Goal: Transaction & Acquisition: Purchase product/service

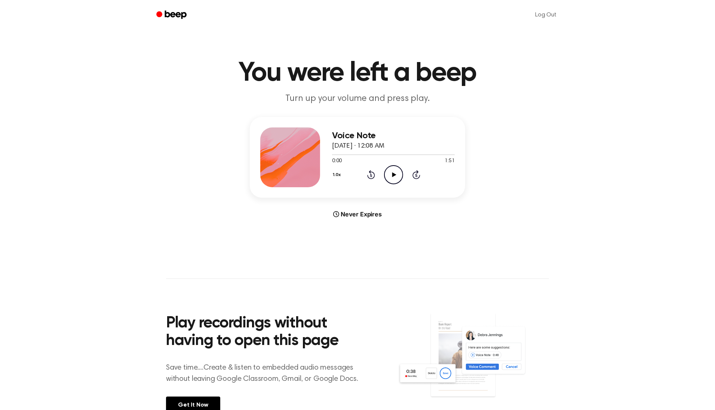
click at [393, 169] on icon "Play Audio" at bounding box center [393, 174] width 19 height 19
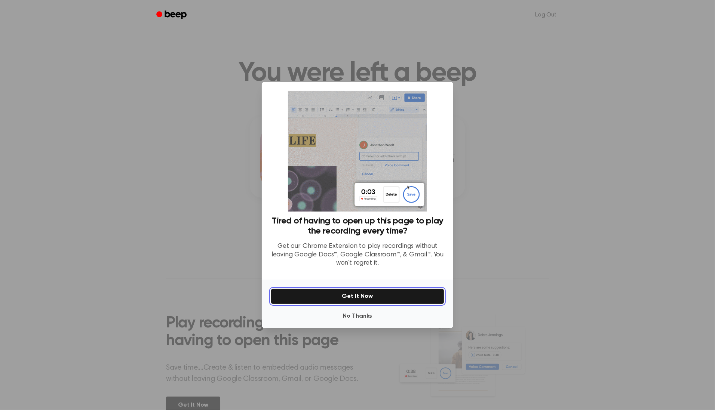
click at [354, 296] on button "Get It Now" at bounding box center [358, 297] width 174 height 16
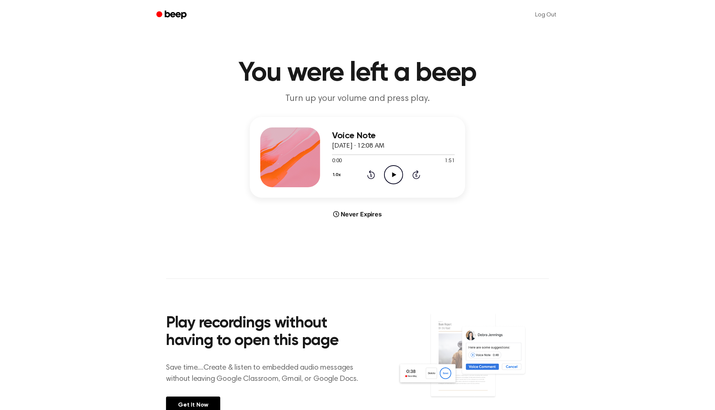
click at [391, 174] on icon "Play Audio" at bounding box center [393, 174] width 19 height 19
click at [324, 154] on div "Voice Note [DATE] · 12:08 AM 1:12 1:51 Your browser does not support the [objec…" at bounding box center [358, 157] width 216 height 81
drag, startPoint x: 323, startPoint y: 158, endPoint x: 410, endPoint y: 155, distance: 87.6
click at [408, 155] on span at bounding box center [410, 155] width 6 height 6
drag, startPoint x: 405, startPoint y: 156, endPoint x: 347, endPoint y: 151, distance: 58.2
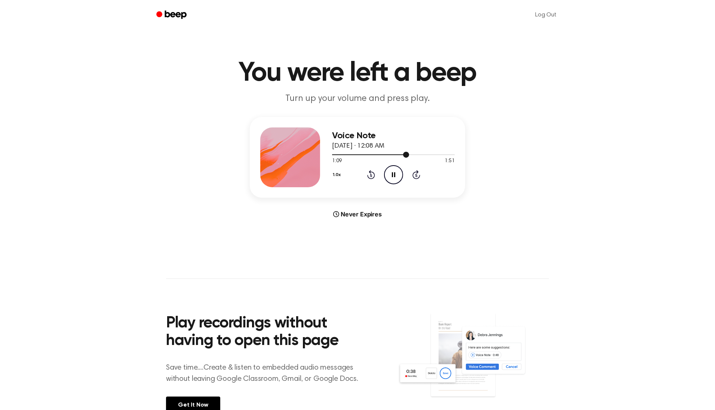
click at [350, 152] on div at bounding box center [393, 155] width 123 height 6
click at [344, 152] on div at bounding box center [393, 155] width 123 height 6
click at [335, 155] on div at bounding box center [338, 155] width 12 height 1
click at [341, 152] on div at bounding box center [393, 155] width 123 height 6
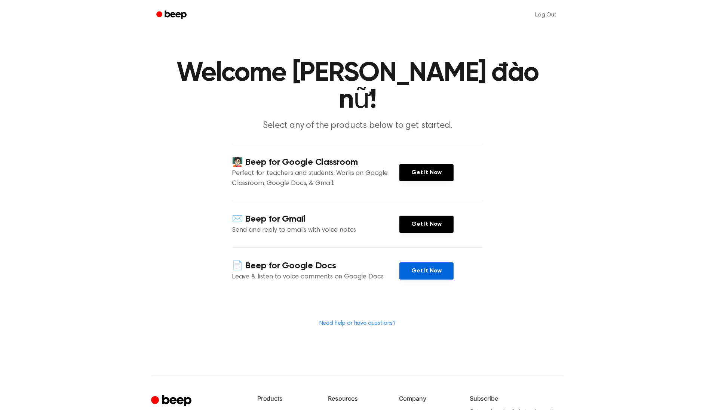
click at [414, 263] on link "Get It Now" at bounding box center [427, 271] width 54 height 17
